Goal: Information Seeking & Learning: Learn about a topic

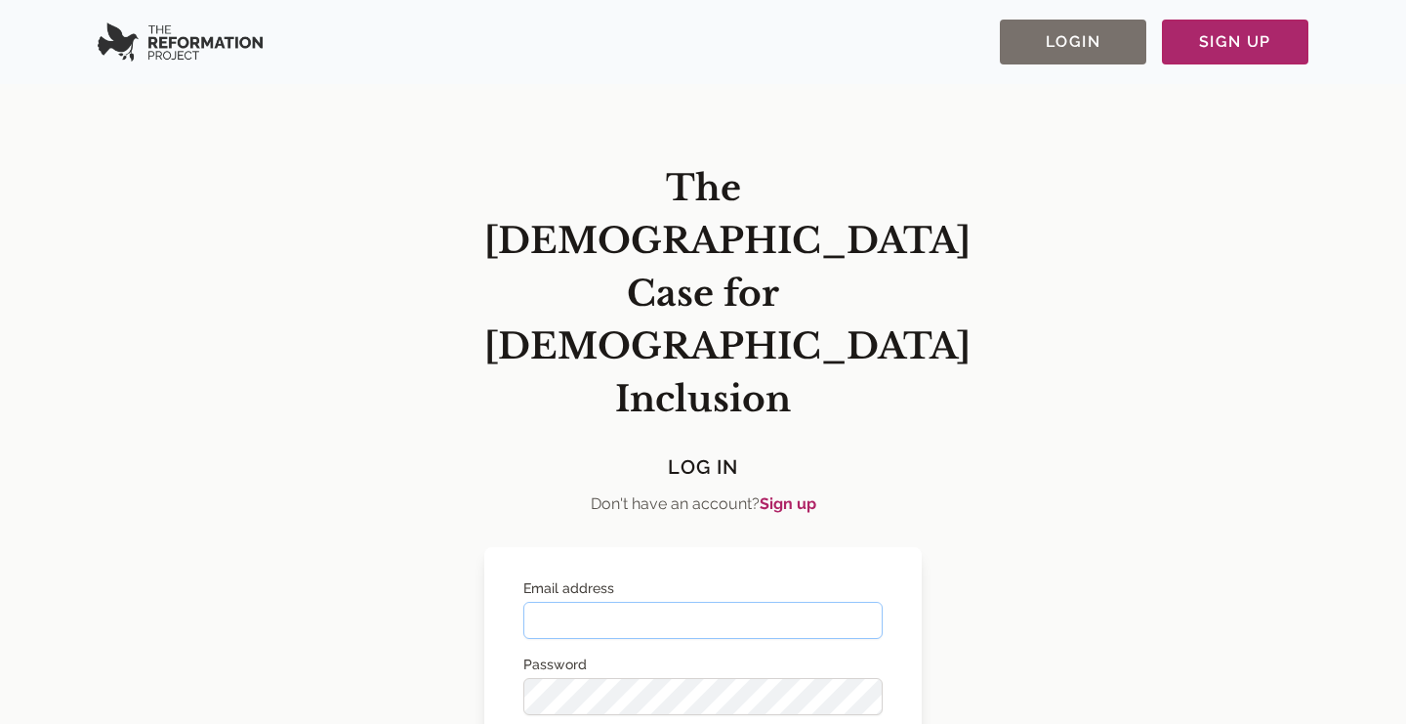
click at [692, 602] on input "Email address" at bounding box center [702, 620] width 359 height 37
type input "**********"
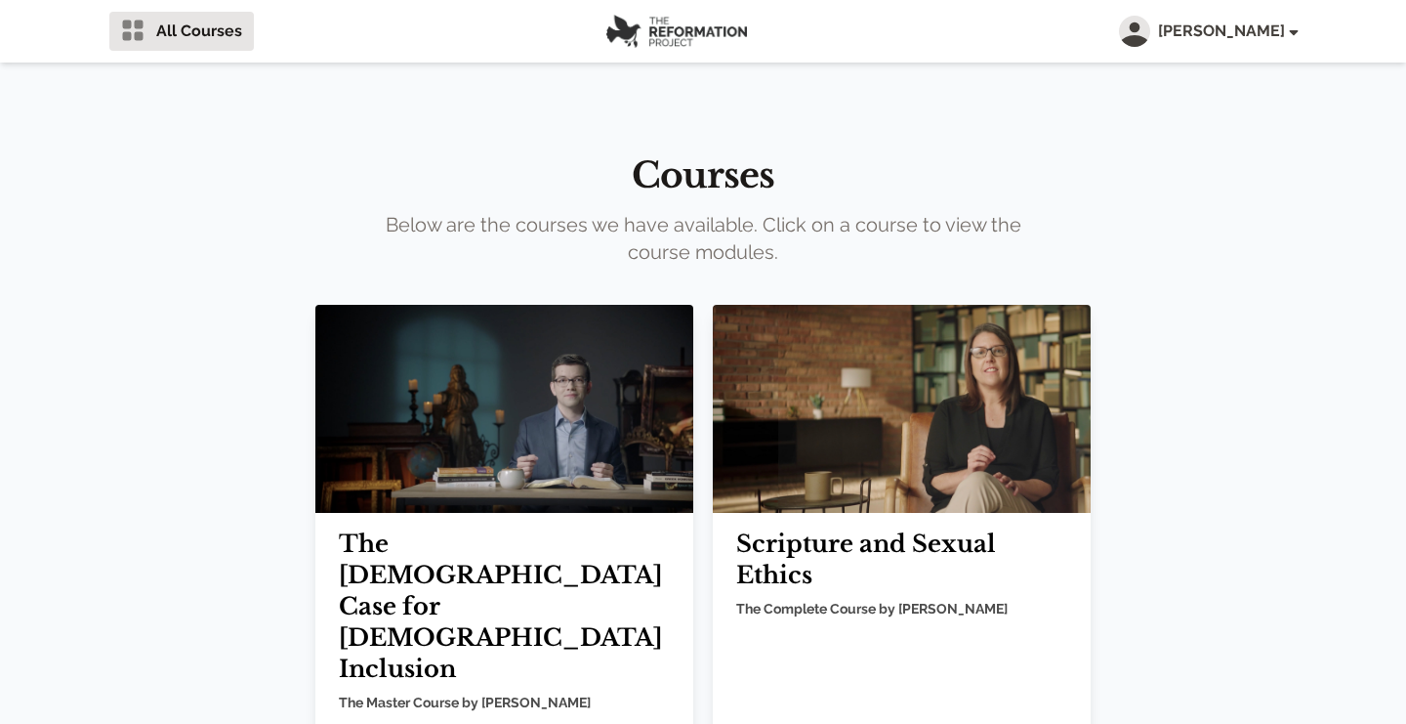
click at [538, 466] on img at bounding box center [504, 409] width 378 height 208
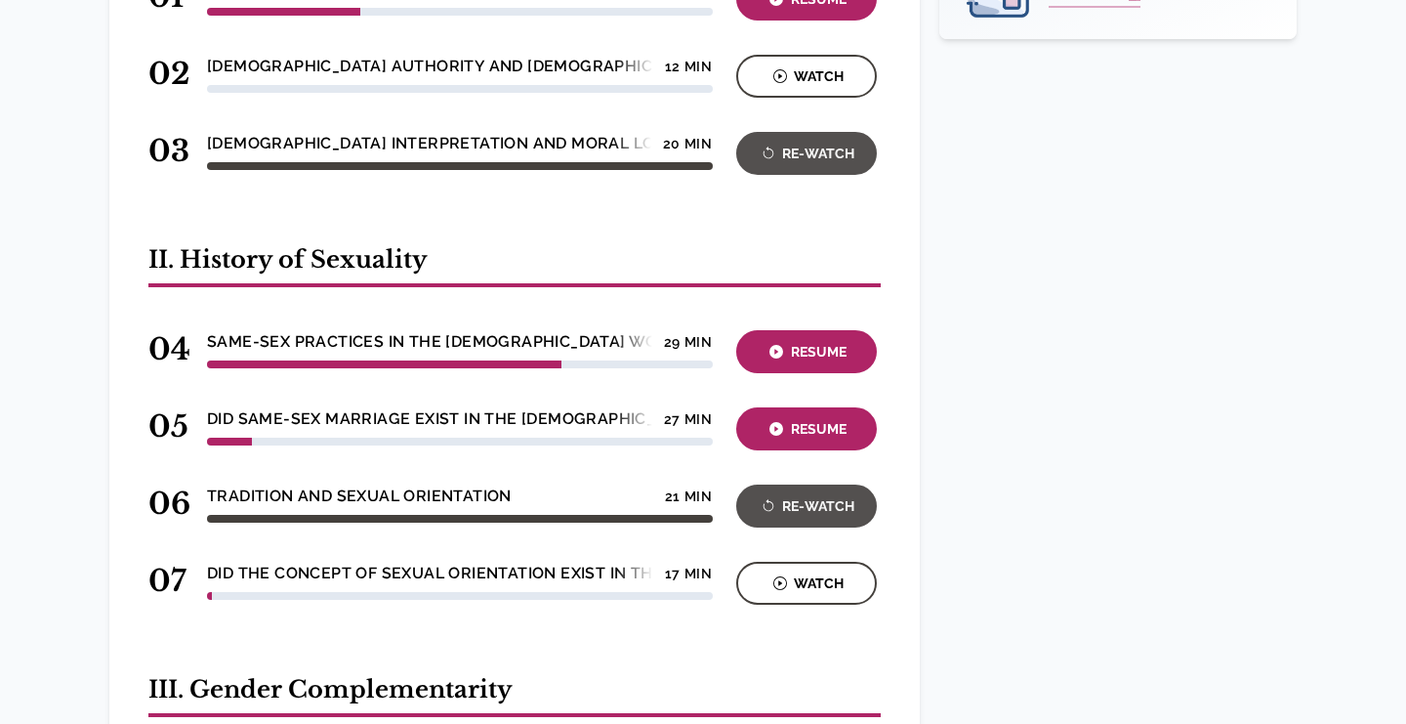
scroll to position [754, 0]
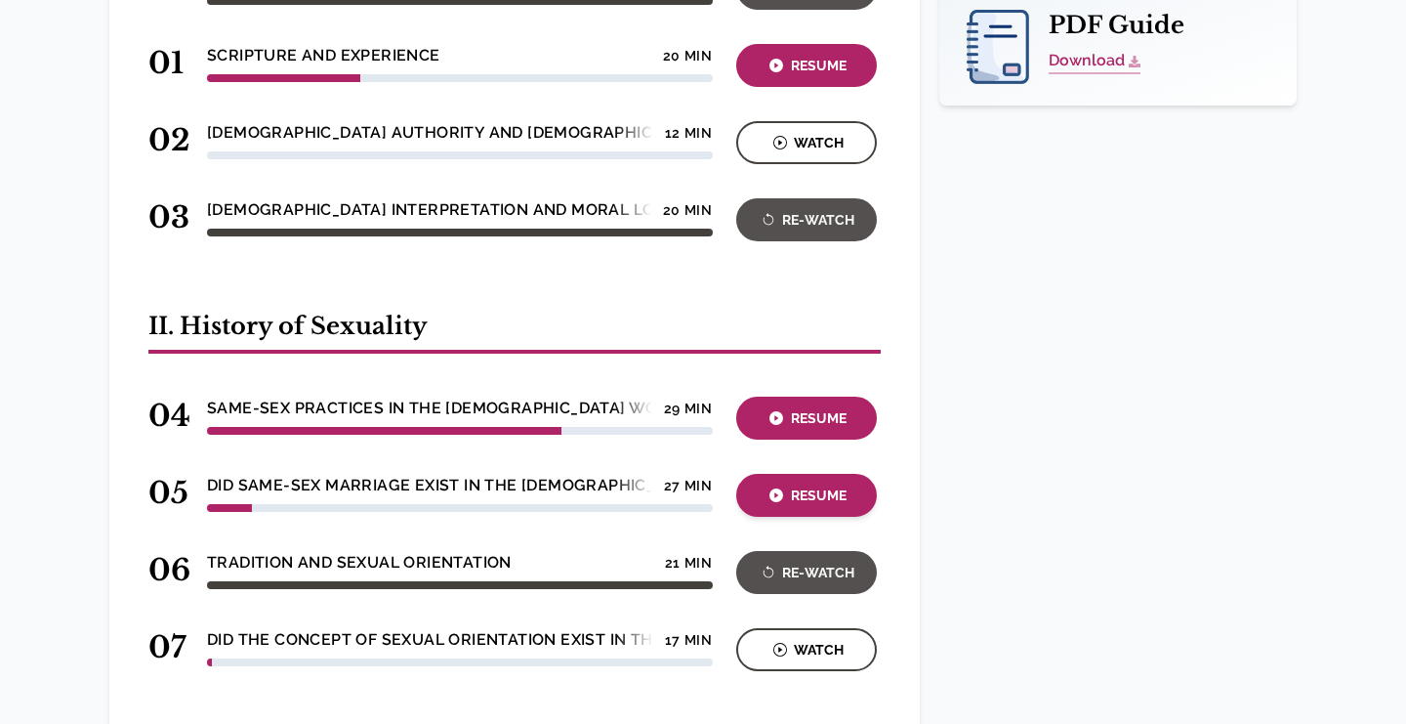
click at [785, 484] on div "Resume" at bounding box center [806, 495] width 129 height 22
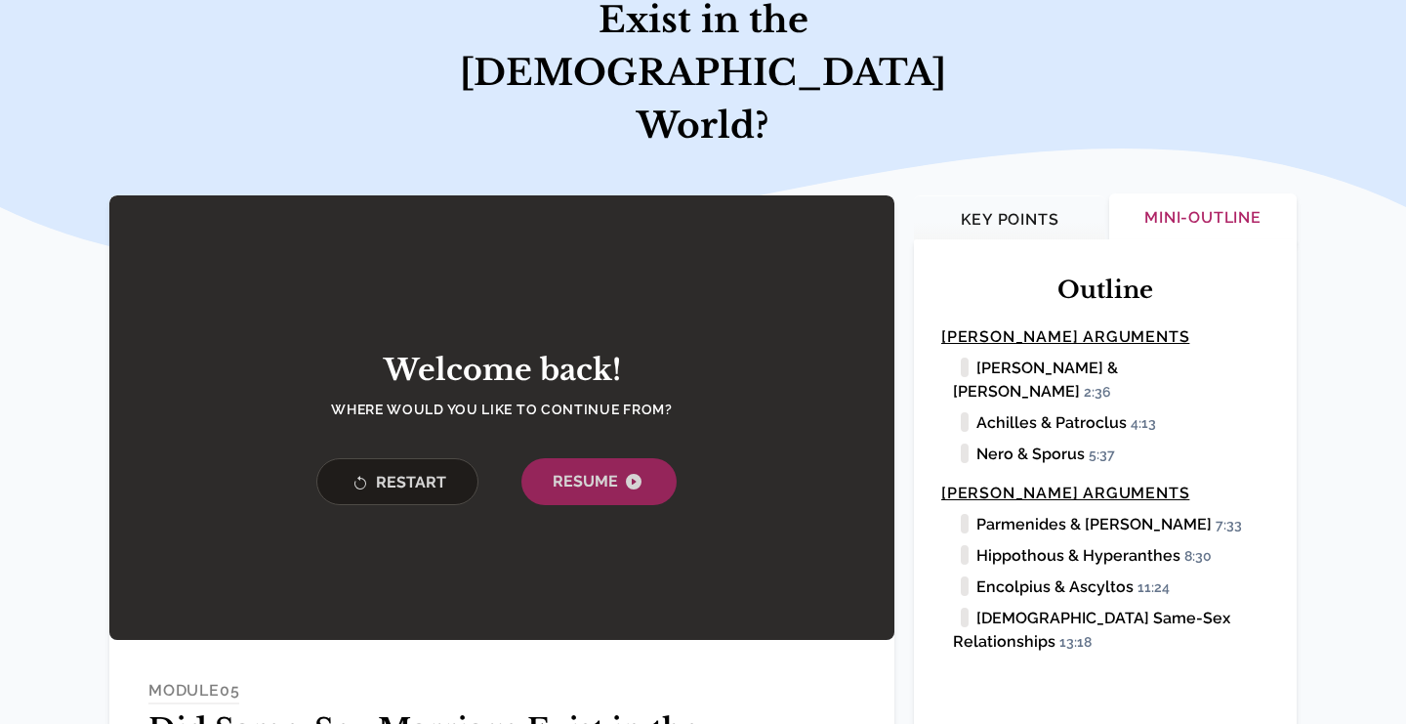
scroll to position [266, 0]
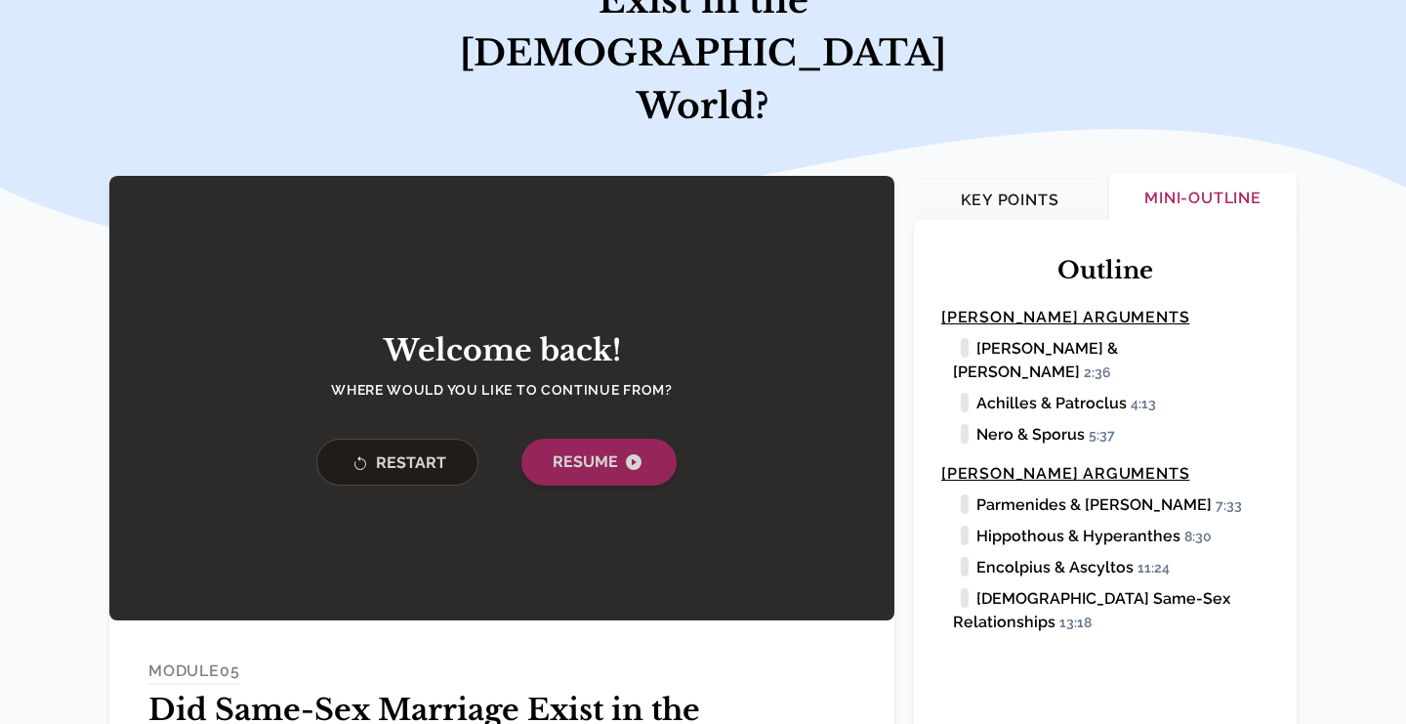
click at [585, 450] on span "Resume" at bounding box center [599, 461] width 93 height 23
